Goal: Task Accomplishment & Management: Use online tool/utility

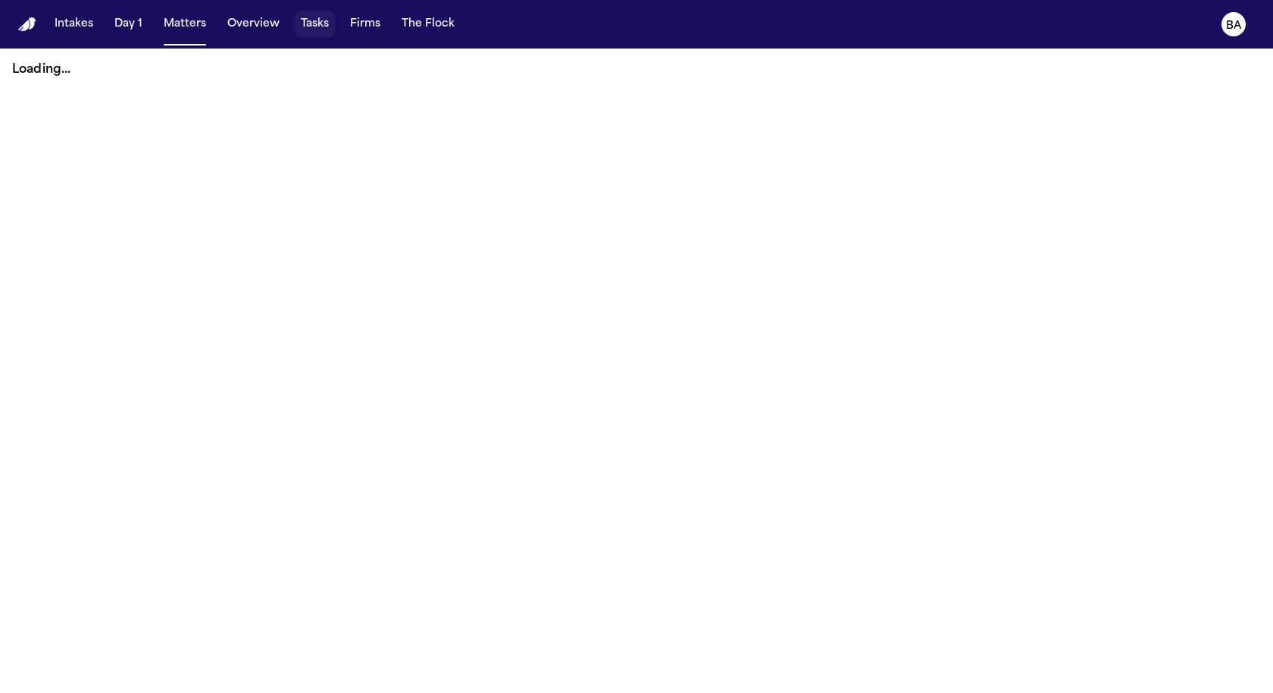
click at [193, 33] on button "Matters" at bounding box center [185, 24] width 55 height 27
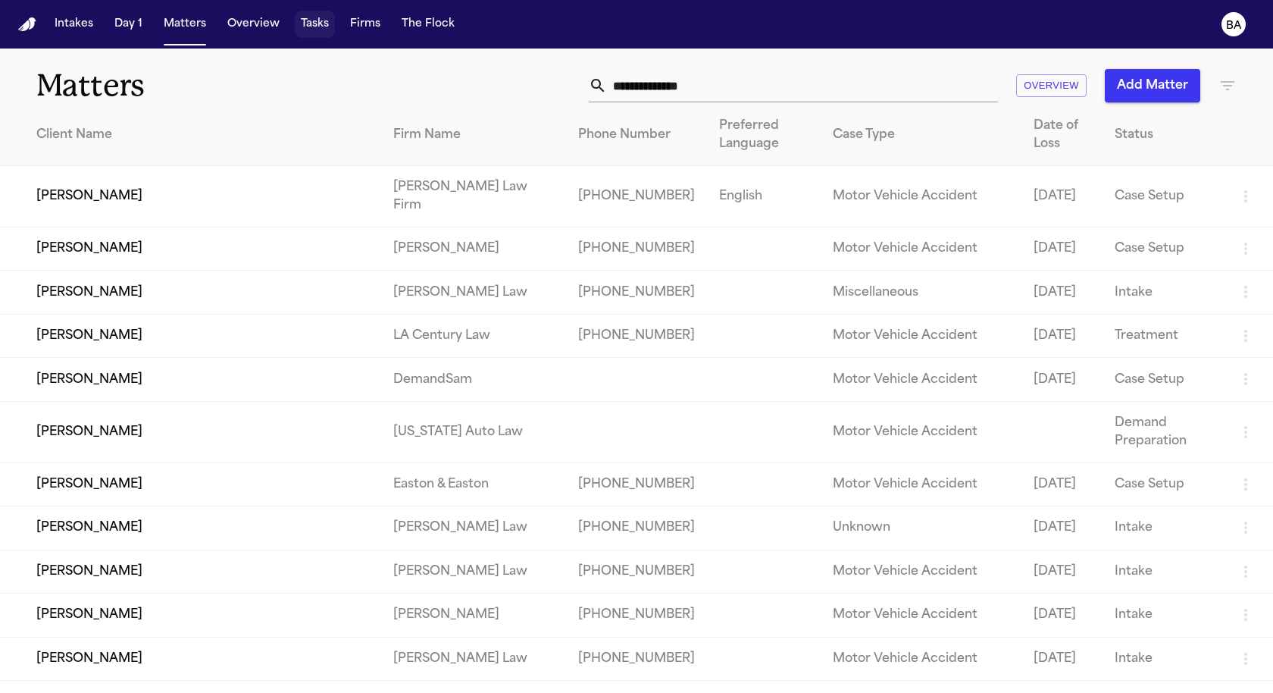
click at [315, 27] on button "Tasks" at bounding box center [315, 24] width 40 height 27
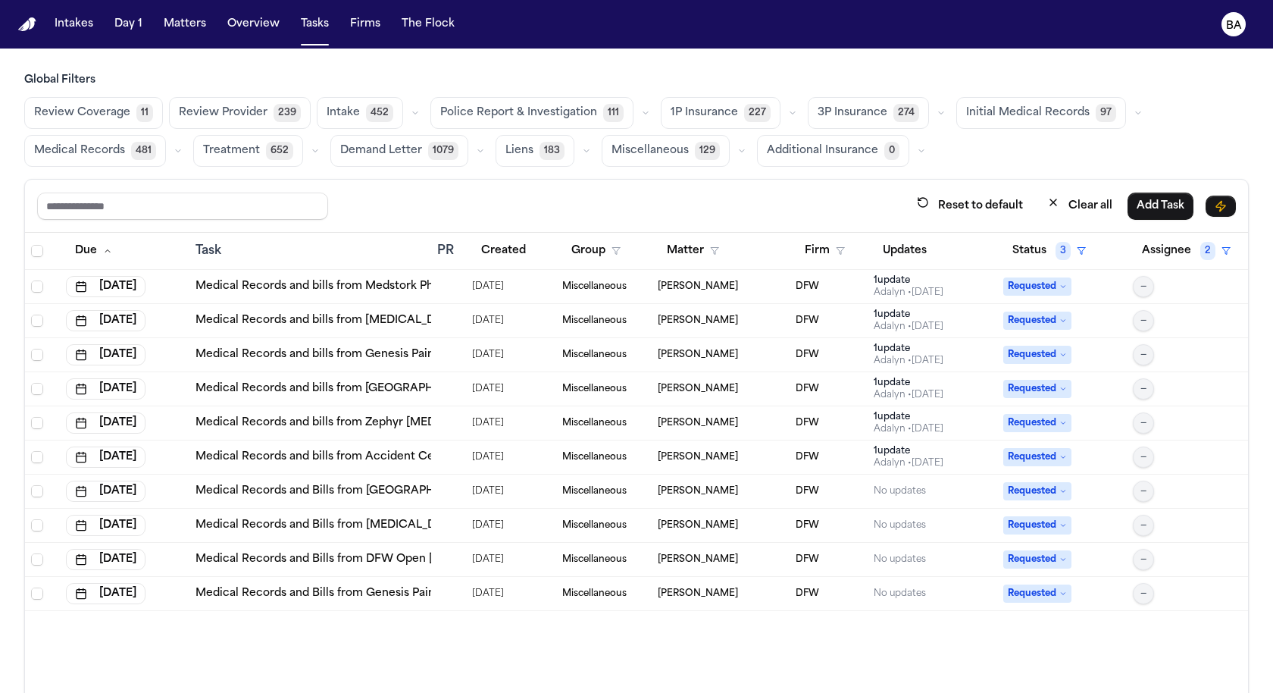
click at [932, 105] on button "button" at bounding box center [941, 113] width 18 height 18
click at [855, 176] on button "Send LOR 40" at bounding box center [883, 181] width 150 height 30
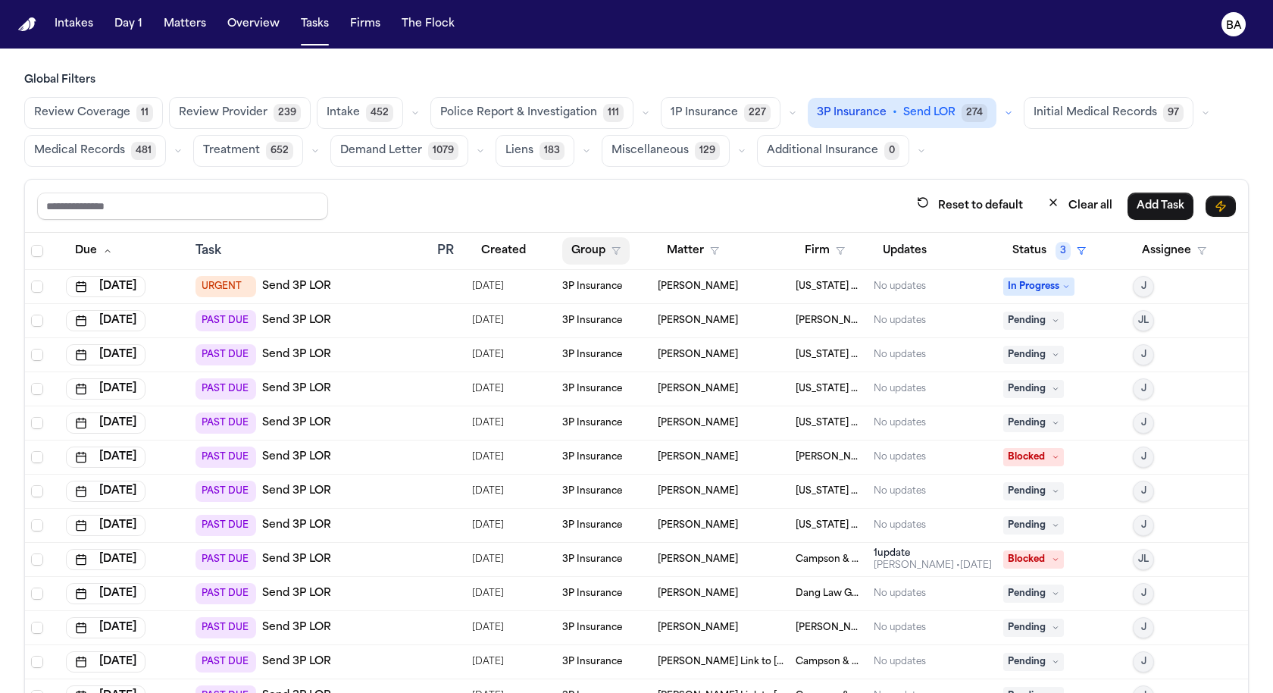
scroll to position [73, 0]
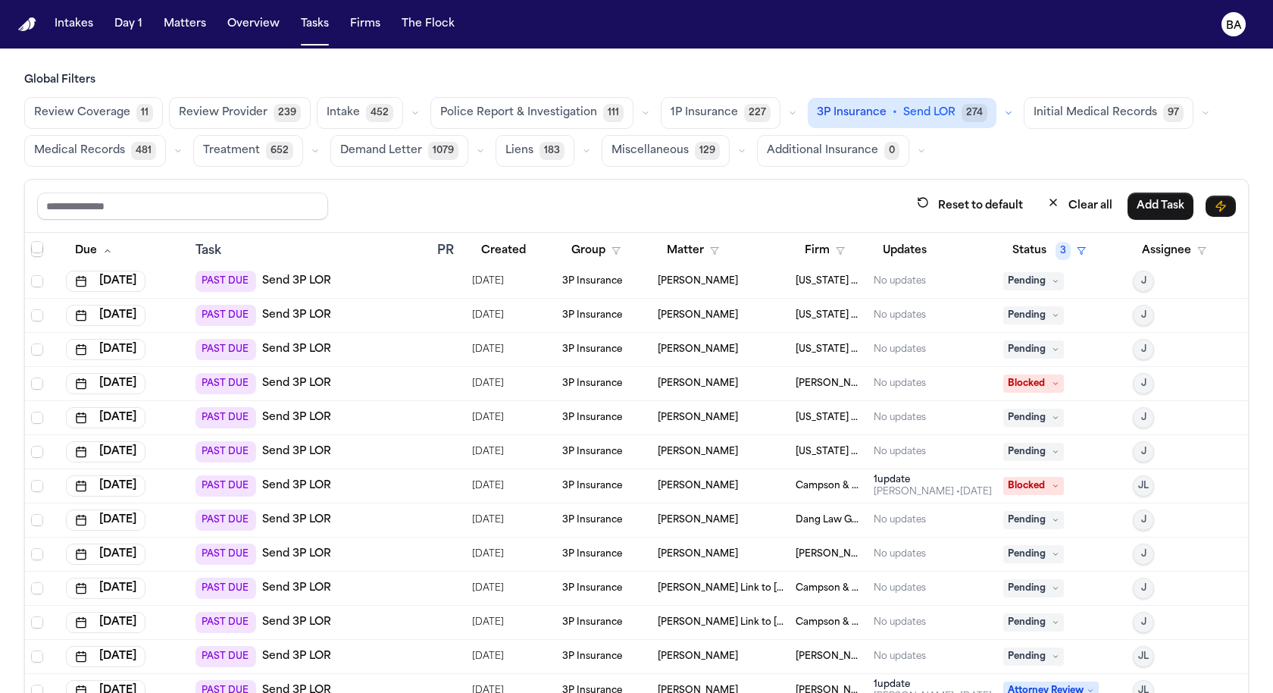
click at [411, 306] on div "PAST DUE Send 3P LOR" at bounding box center [310, 315] width 230 height 21
click at [393, 469] on td "PAST DUE Send 3P LOR" at bounding box center [310, 486] width 242 height 34
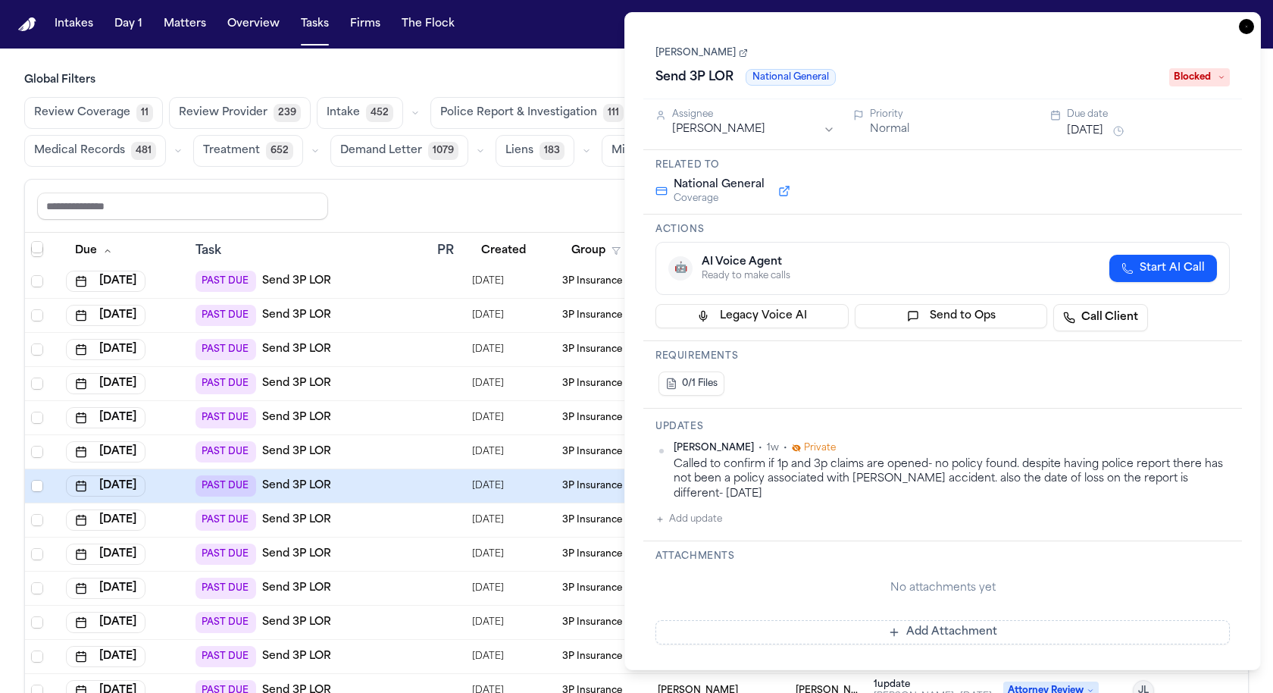
scroll to position [551, 0]
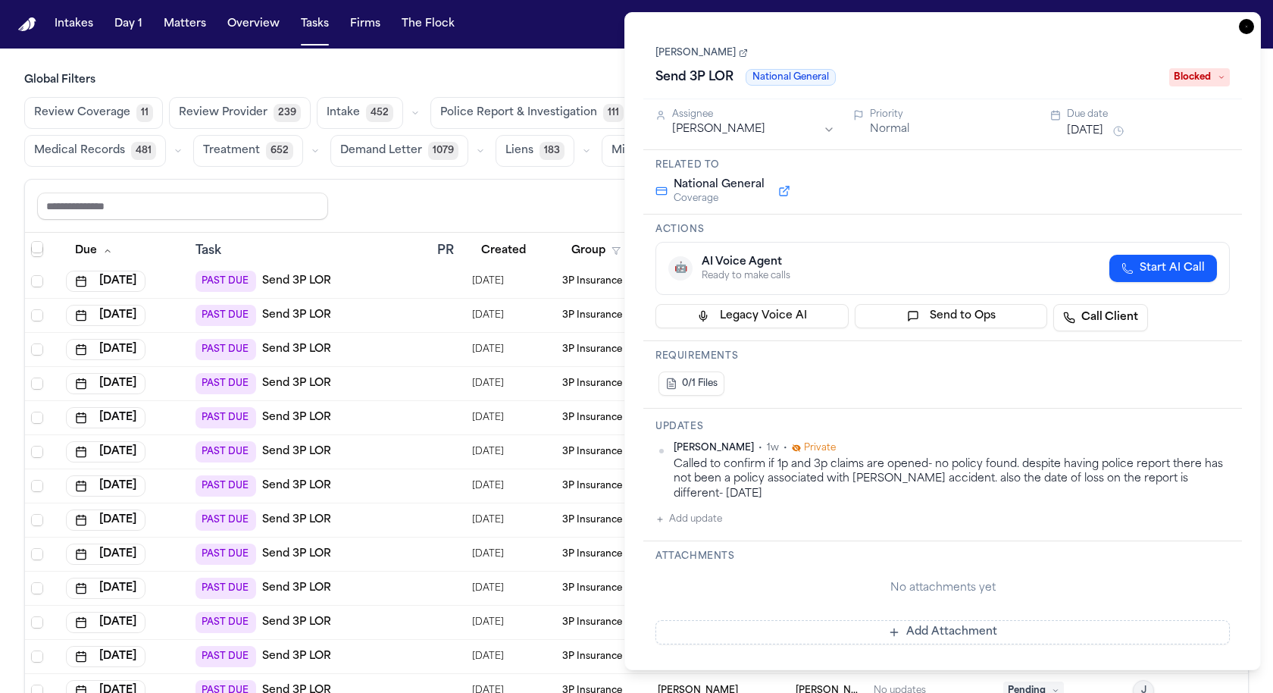
click at [379, 481] on div "PAST DUE Send 3P LOR" at bounding box center [310, 485] width 230 height 21
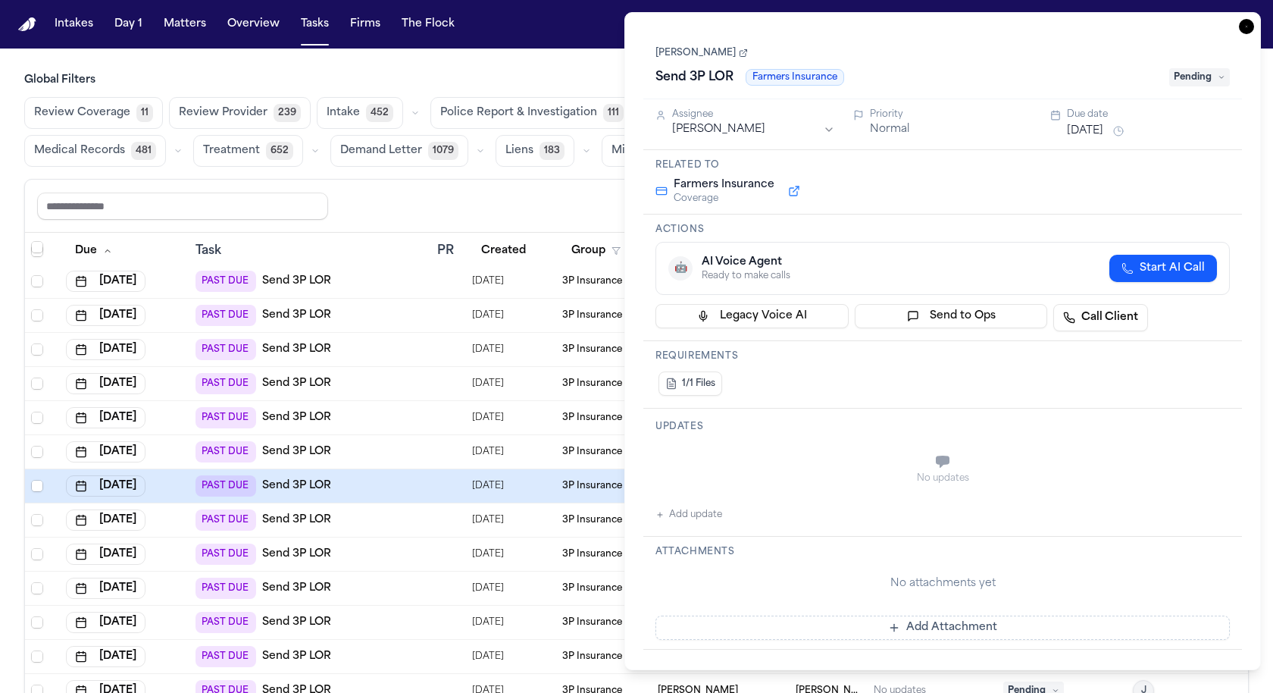
click at [367, 557] on div "PAST DUE Send 3P LOR" at bounding box center [310, 553] width 230 height 21
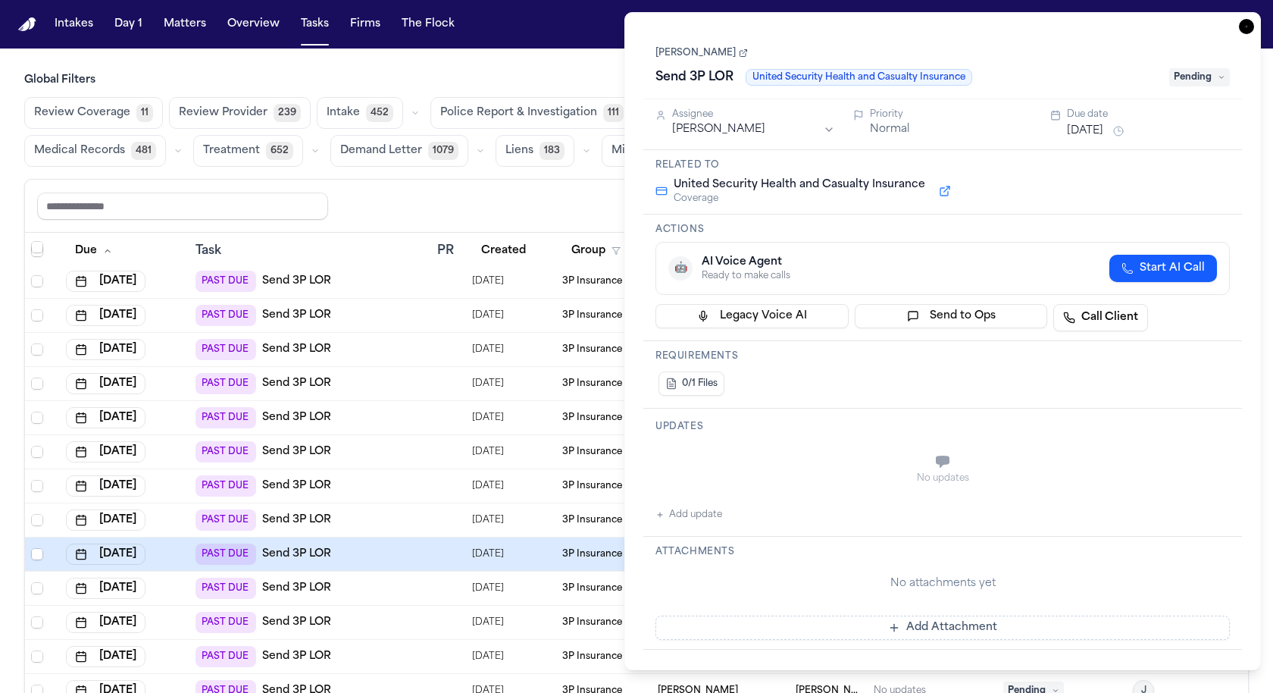
scroll to position [805, 0]
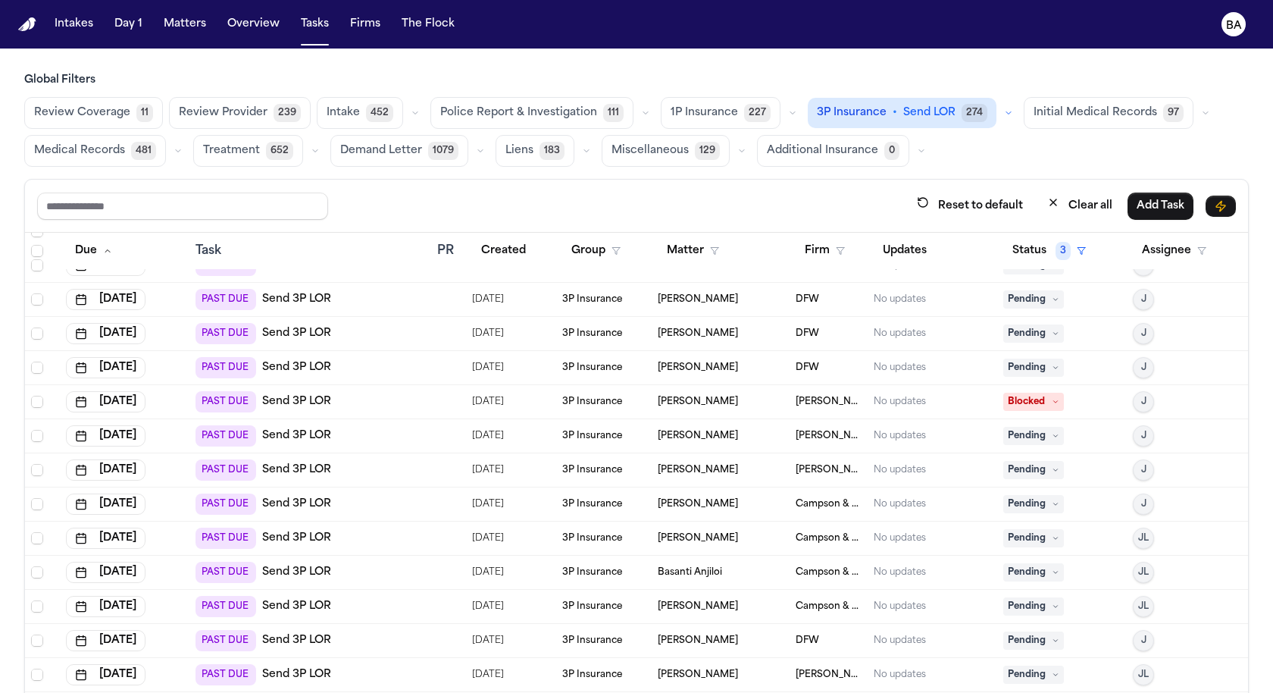
click at [368, 582] on td "PAST DUE Send 3P LOR" at bounding box center [310, 572] width 242 height 34
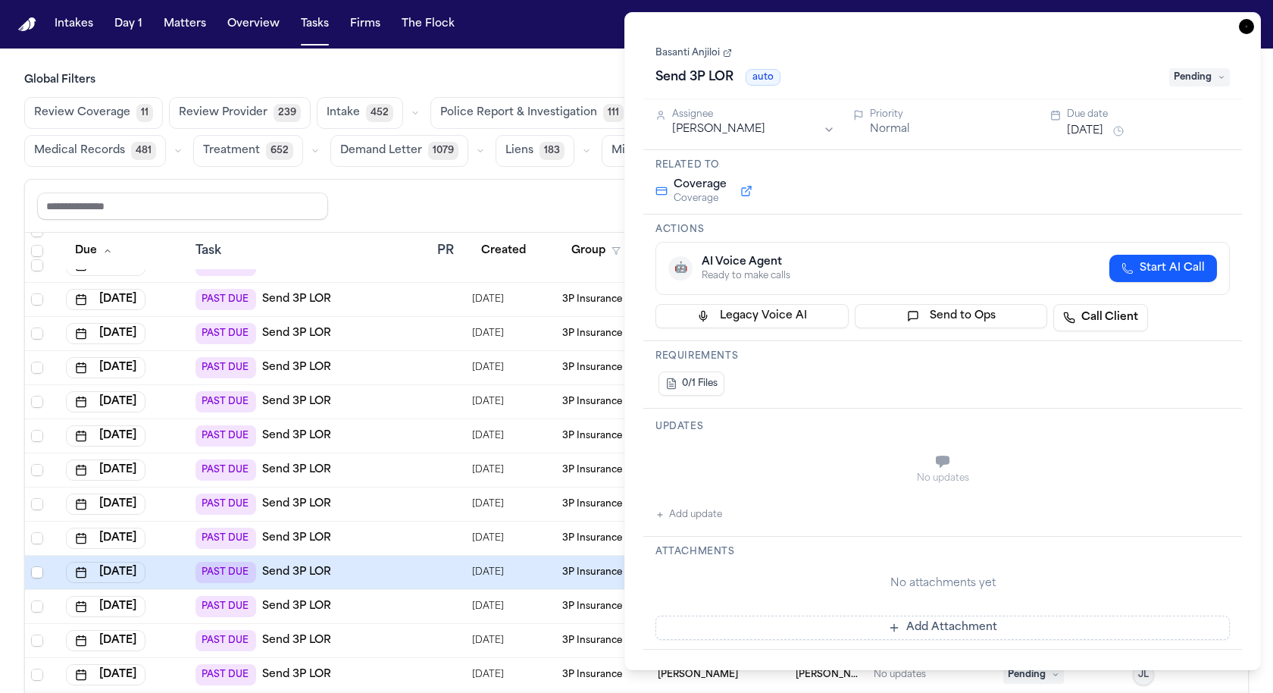
scroll to position [87, 0]
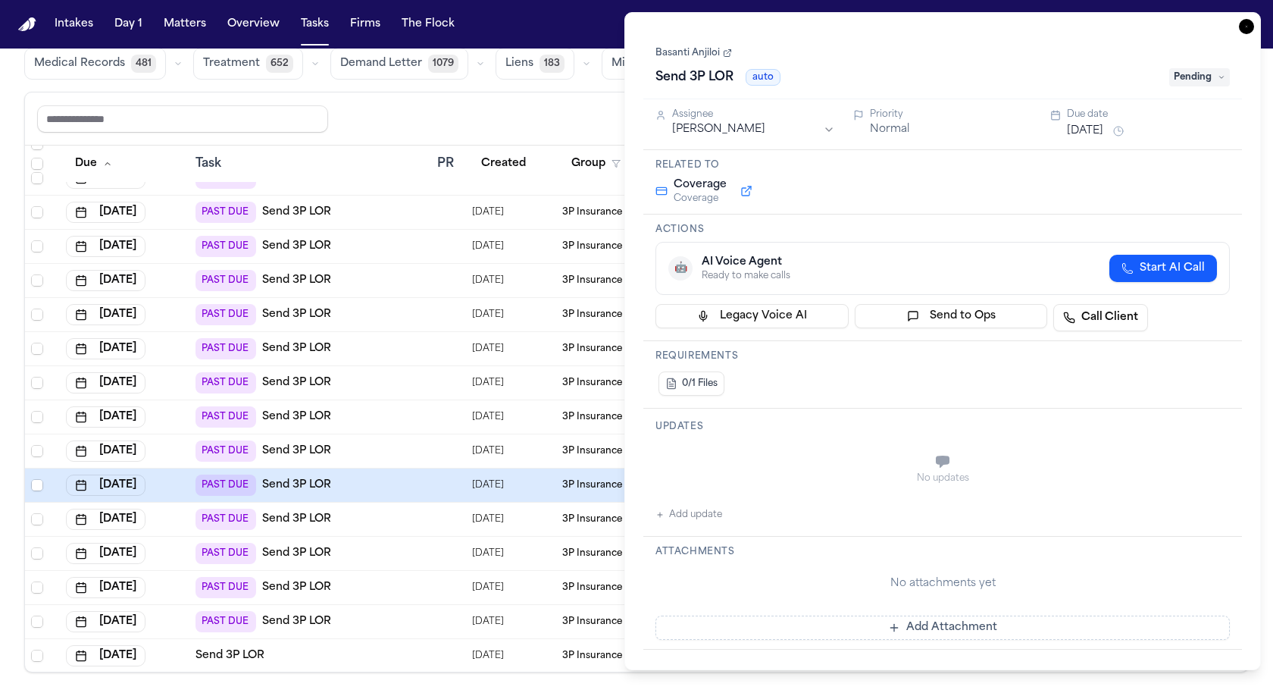
click at [355, 579] on div "PAST DUE Send 3P LOR" at bounding box center [310, 587] width 230 height 21
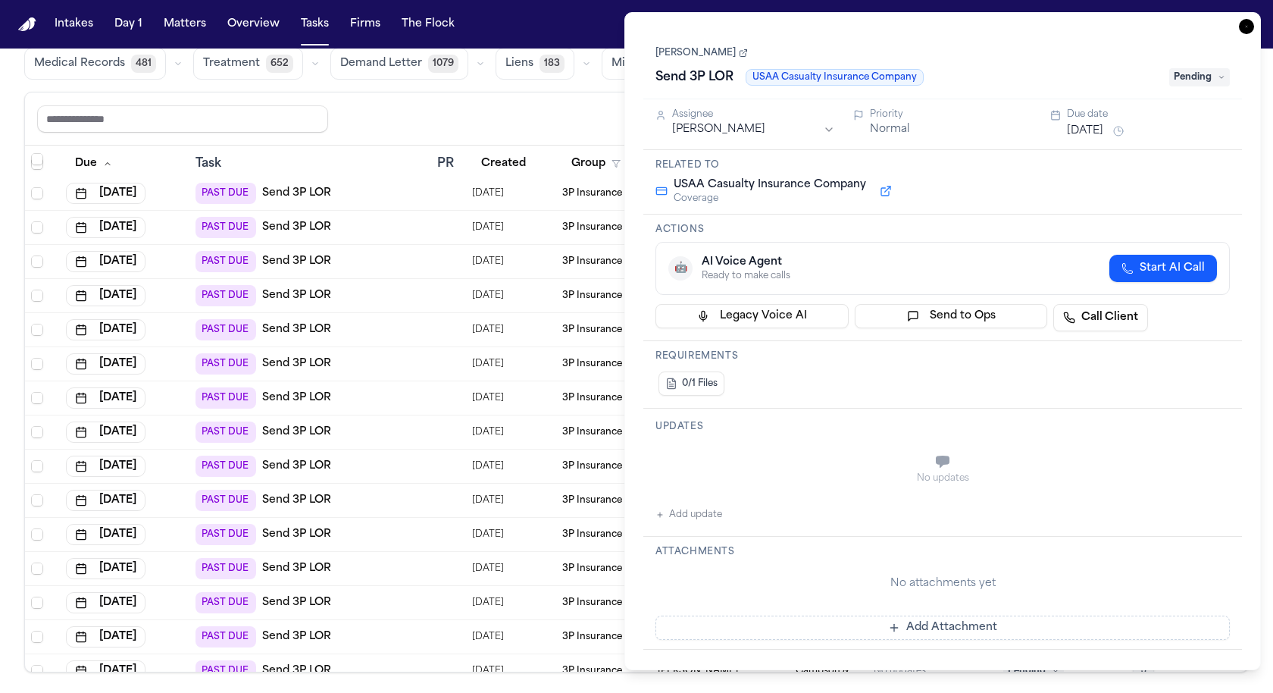
scroll to position [164, 0]
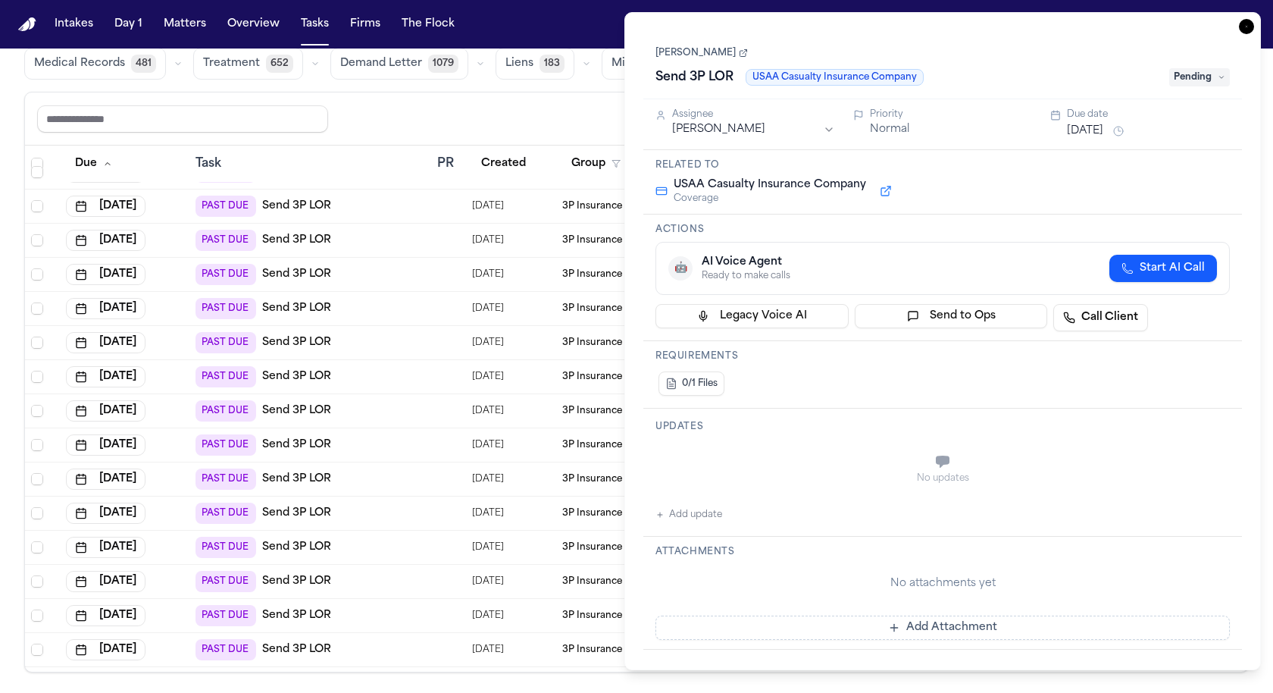
click at [355, 337] on div "PAST DUE Send 3P LOR" at bounding box center [310, 342] width 230 height 21
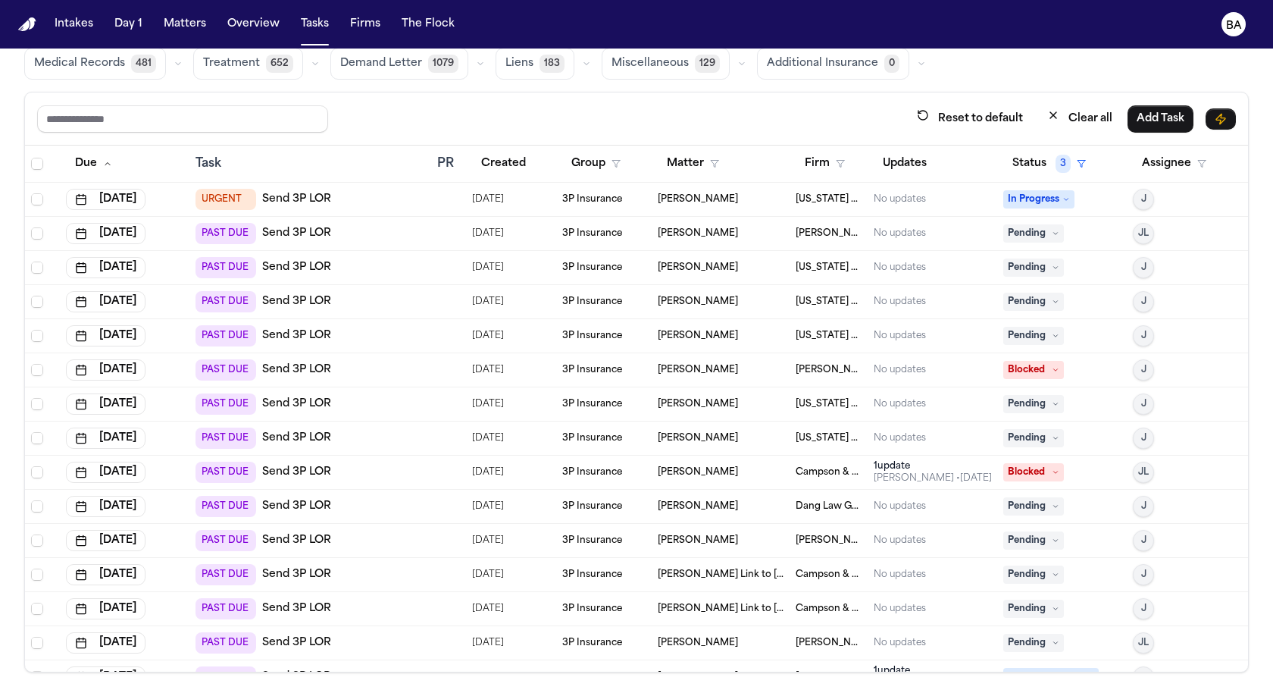
click at [359, 272] on div "PAST DUE Send 3P LOR" at bounding box center [310, 267] width 230 height 21
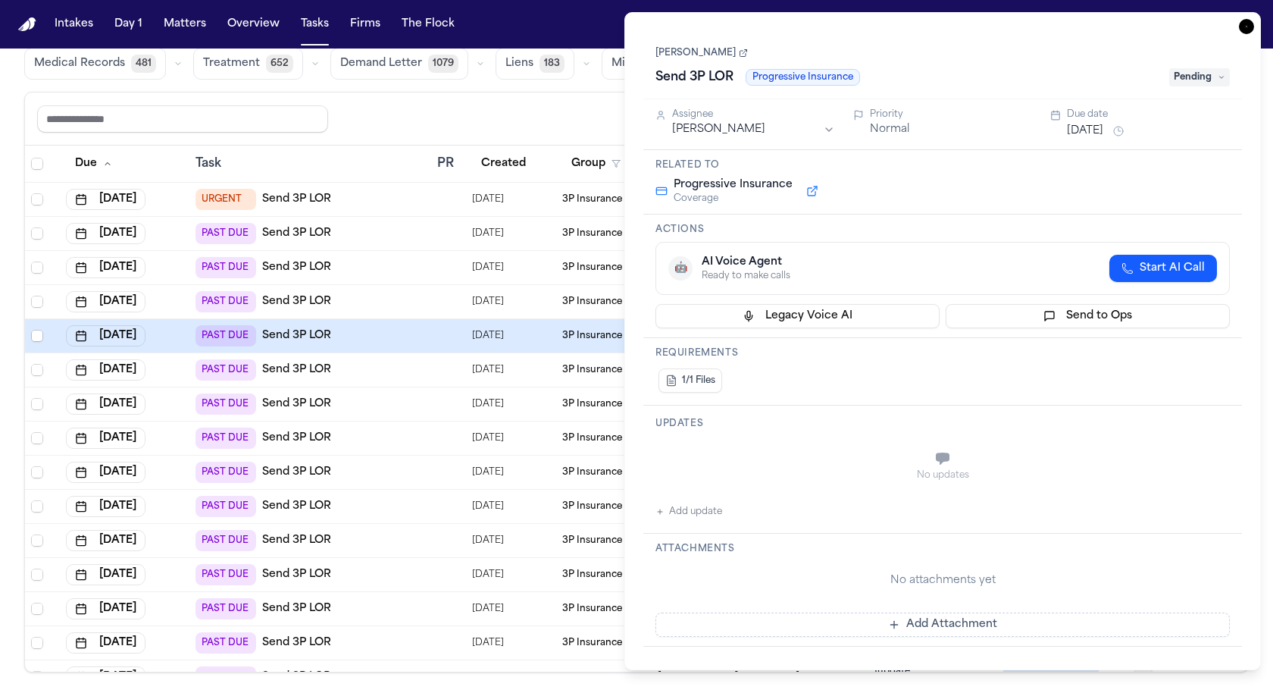
click at [364, 205] on td "URGENT Send 3P LOR" at bounding box center [310, 200] width 242 height 34
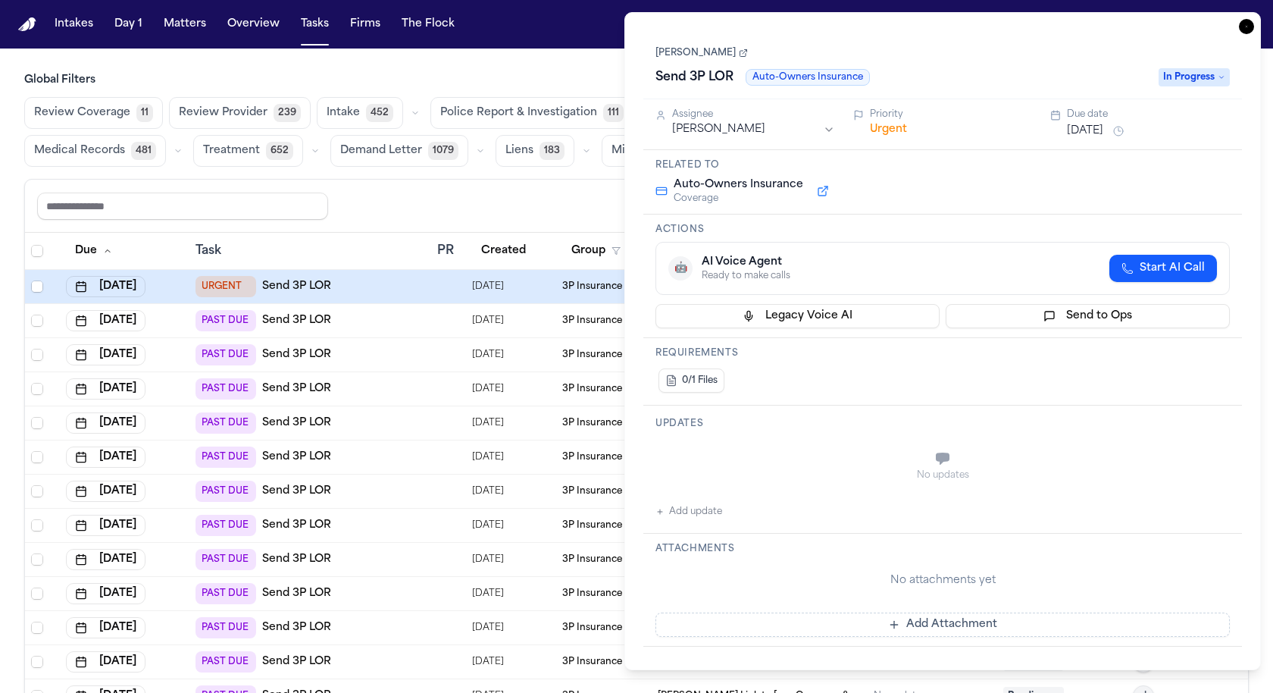
click at [452, 208] on div "Reset to default Clear all Add Task" at bounding box center [636, 206] width 1199 height 28
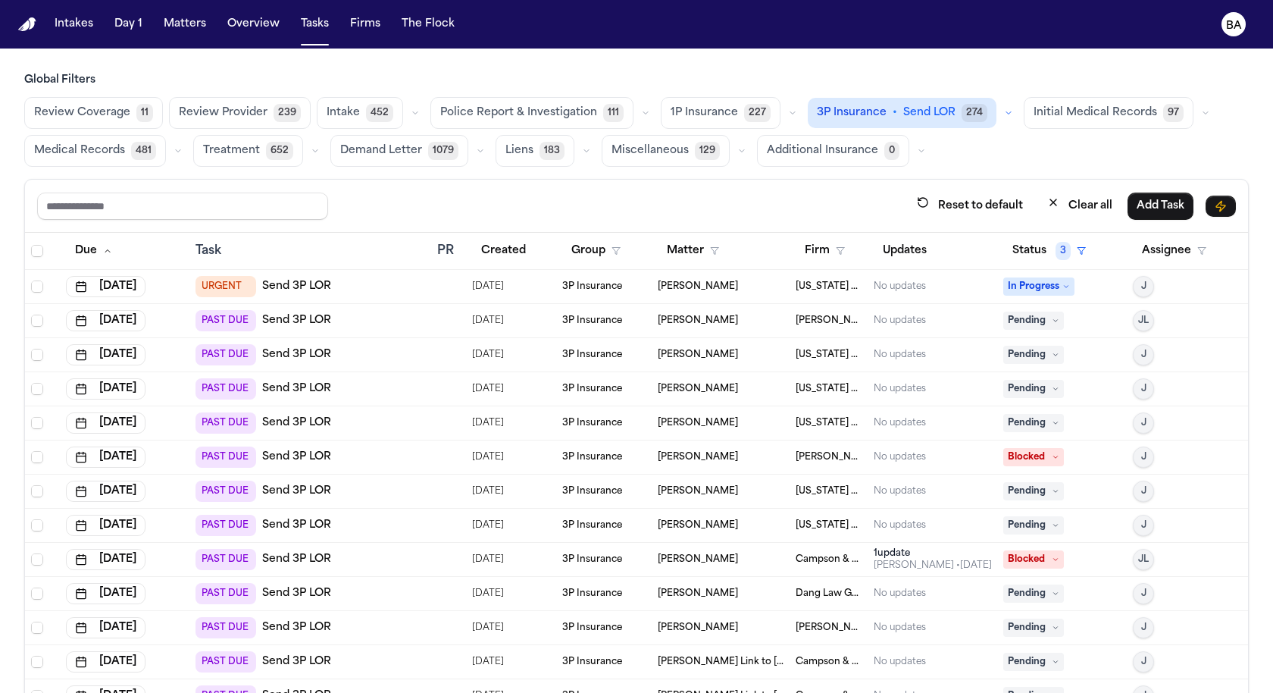
click at [692, 116] on span "1P Insurance" at bounding box center [704, 112] width 67 height 15
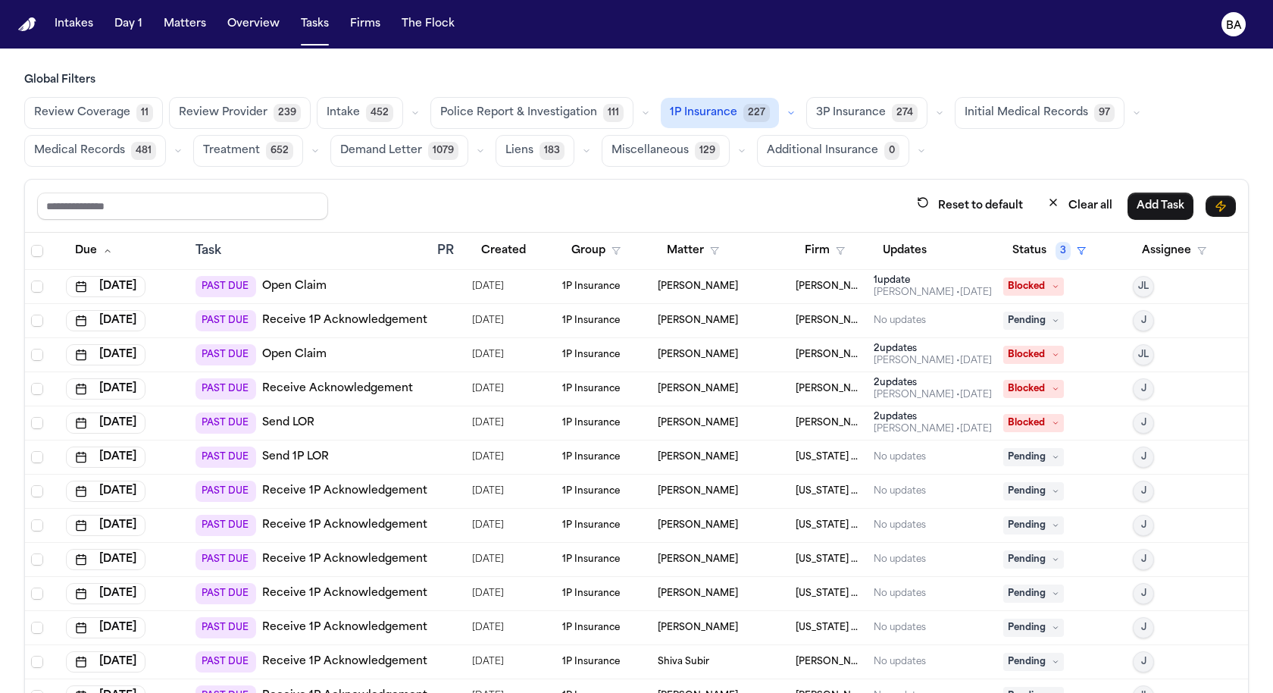
click at [355, 328] on td "PAST DUE Receive 1P Acknowledgement" at bounding box center [310, 321] width 242 height 34
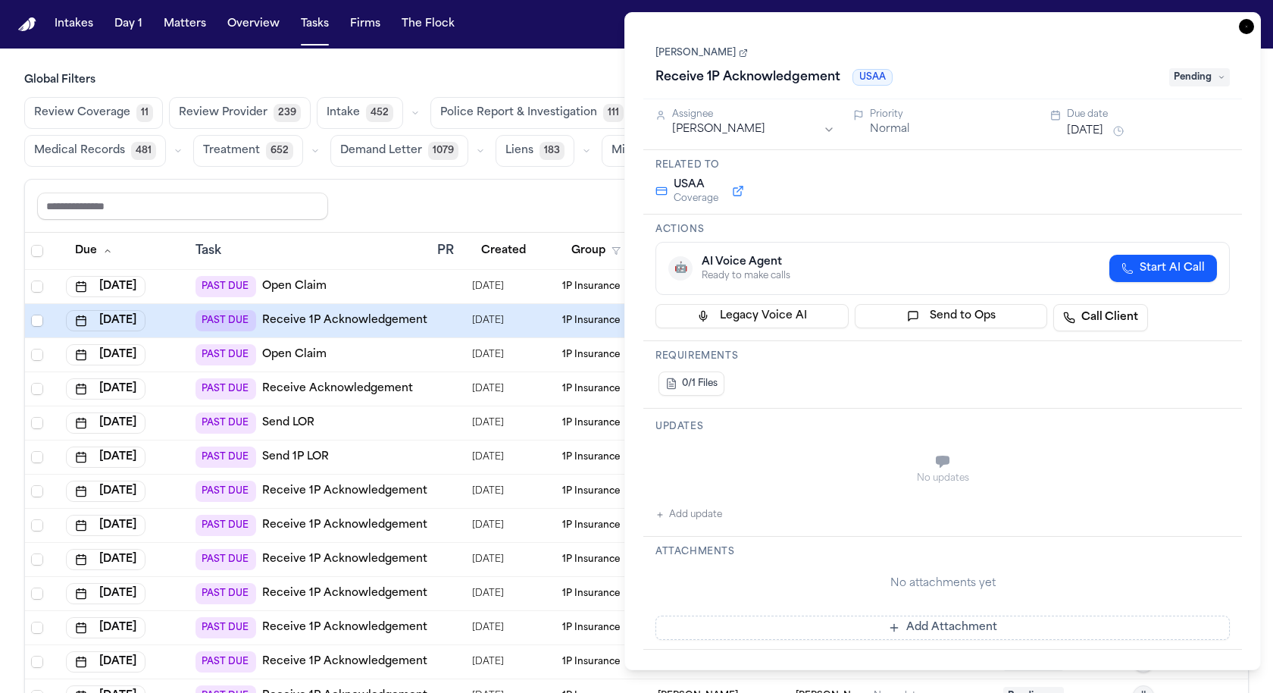
click at [358, 355] on div "PAST DUE Open Claim" at bounding box center [310, 354] width 230 height 21
